Goal: Task Accomplishment & Management: Manage account settings

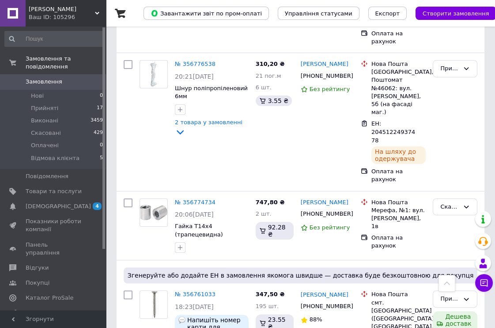
scroll to position [294, 0]
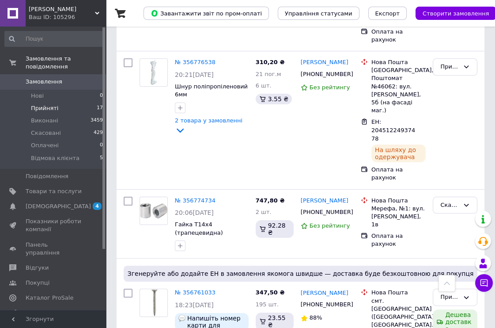
click at [46, 104] on span "Прийняті" at bounding box center [44, 108] width 27 height 8
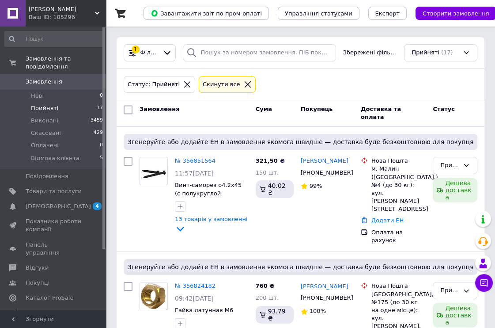
click at [82, 78] on span "0" at bounding box center [94, 82] width 24 height 8
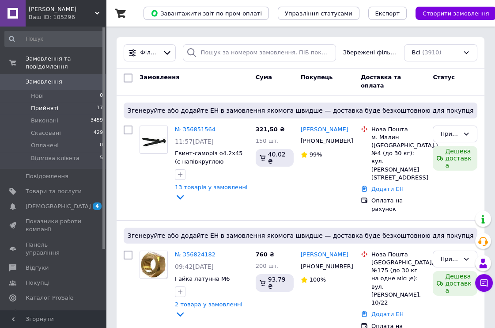
click at [74, 102] on li "Прийняті 17" at bounding box center [54, 108] width 108 height 12
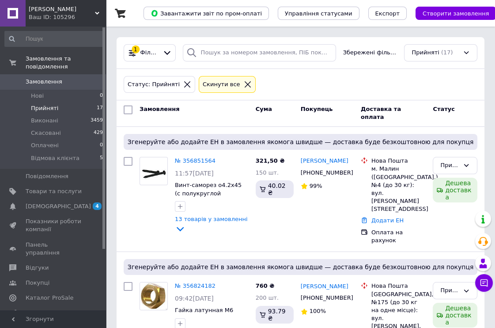
click at [62, 78] on span "Замовлення" at bounding box center [54, 82] width 56 height 8
